Goal: Information Seeking & Learning: Learn about a topic

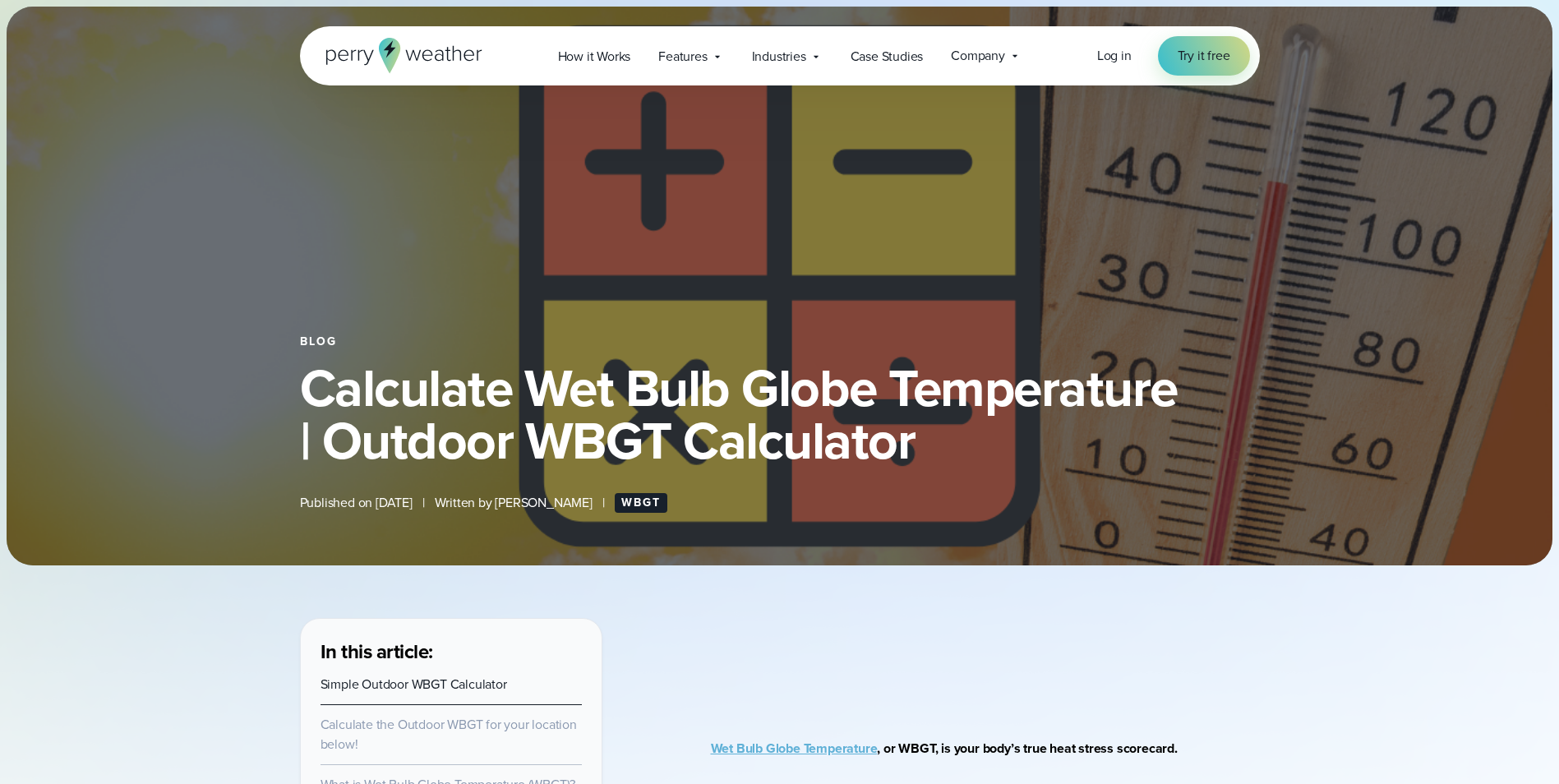
select select "***"
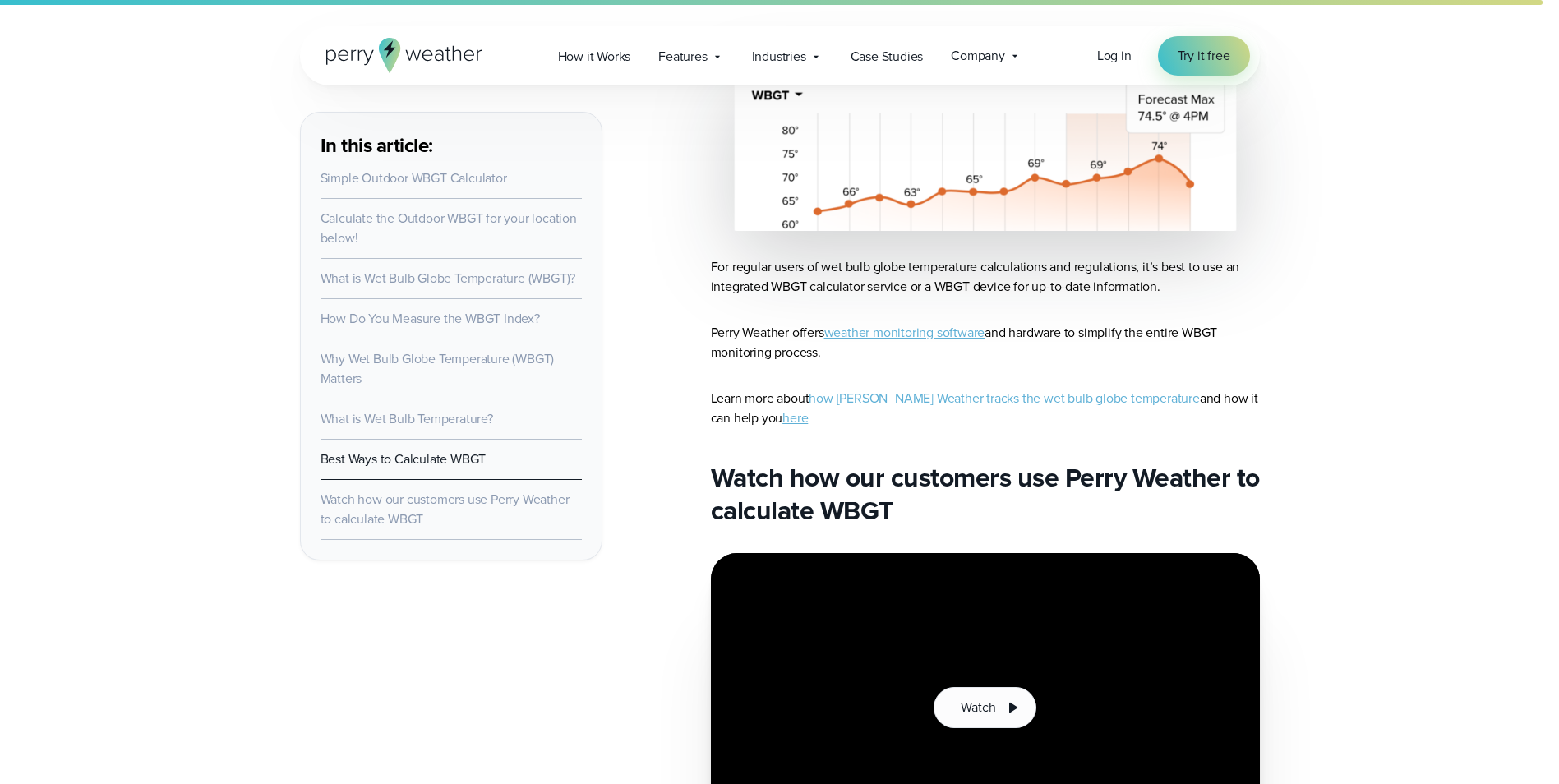
scroll to position [7806, 0]
